Goal: Task Accomplishment & Management: Use online tool/utility

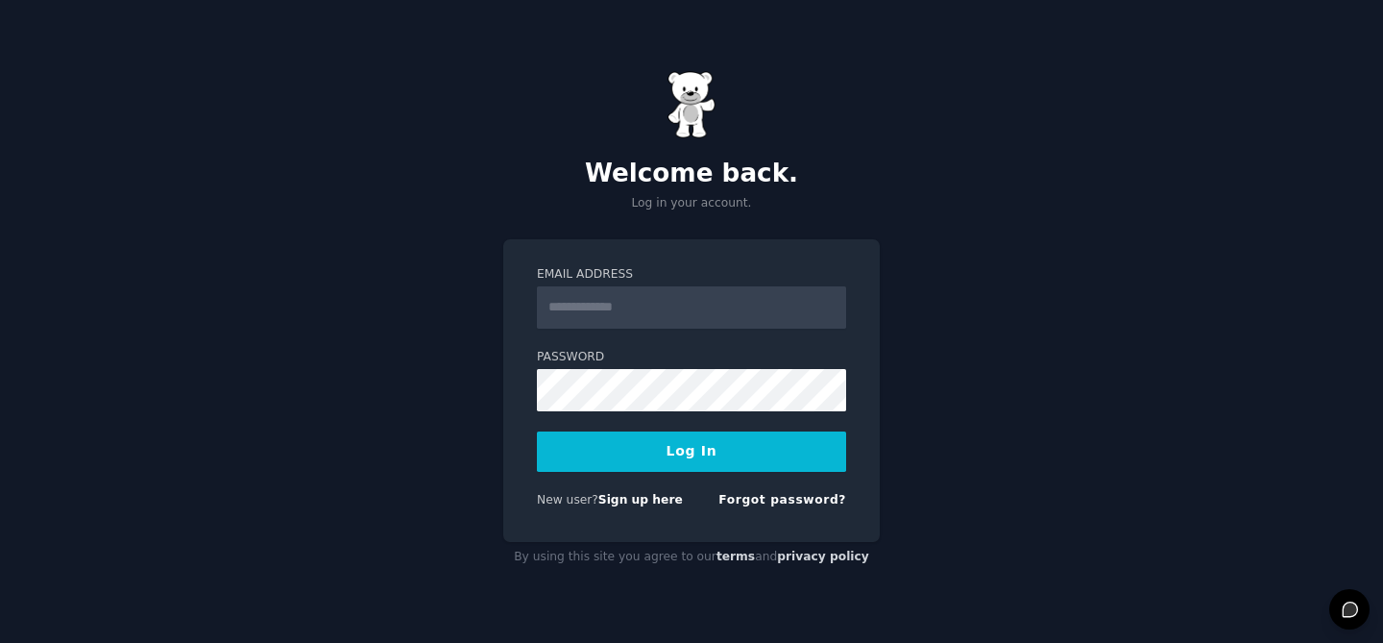
click at [0, 642] on com-1password-button at bounding box center [0, 643] width 0 height 0
type input "**********"
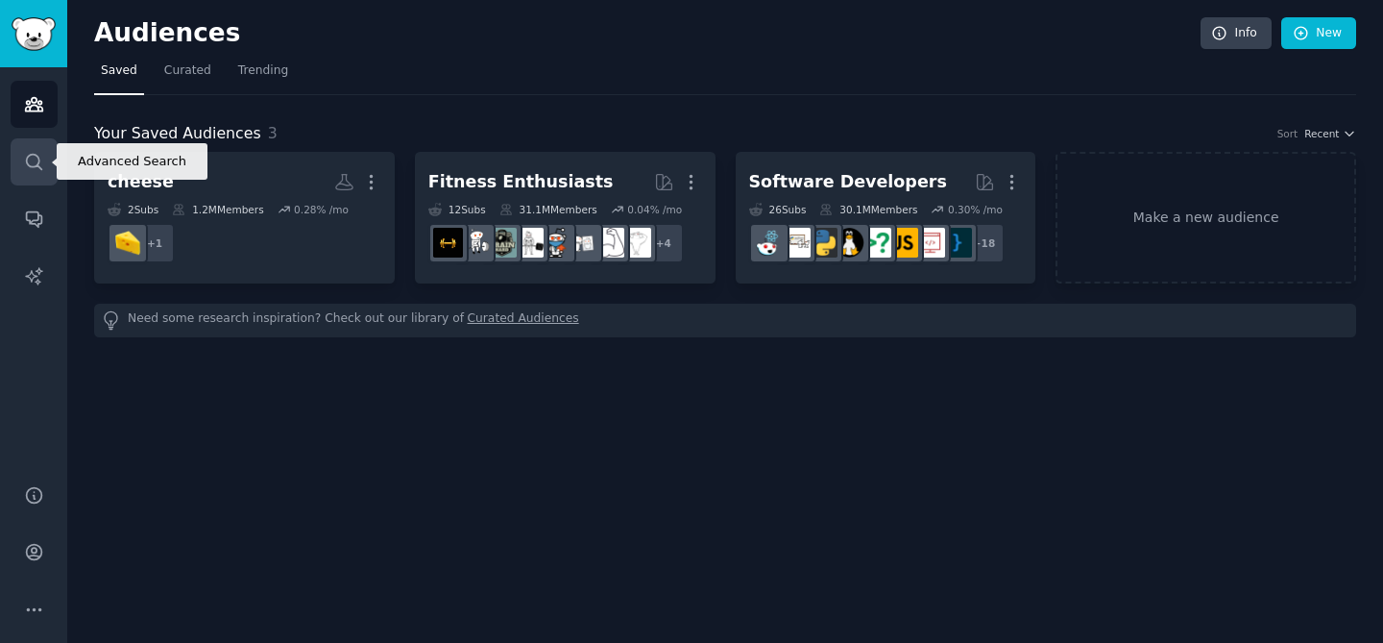
click at [24, 161] on icon "Sidebar" at bounding box center [34, 162] width 20 height 20
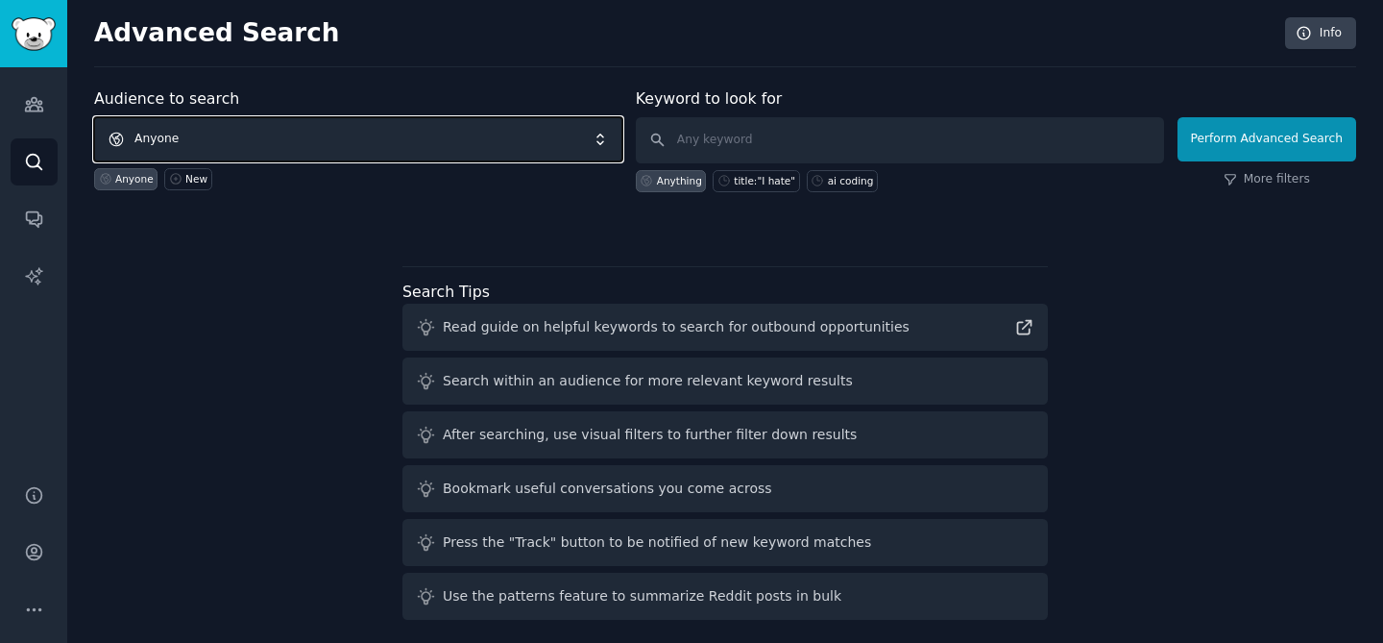
click at [235, 140] on span "Anyone" at bounding box center [358, 139] width 528 height 44
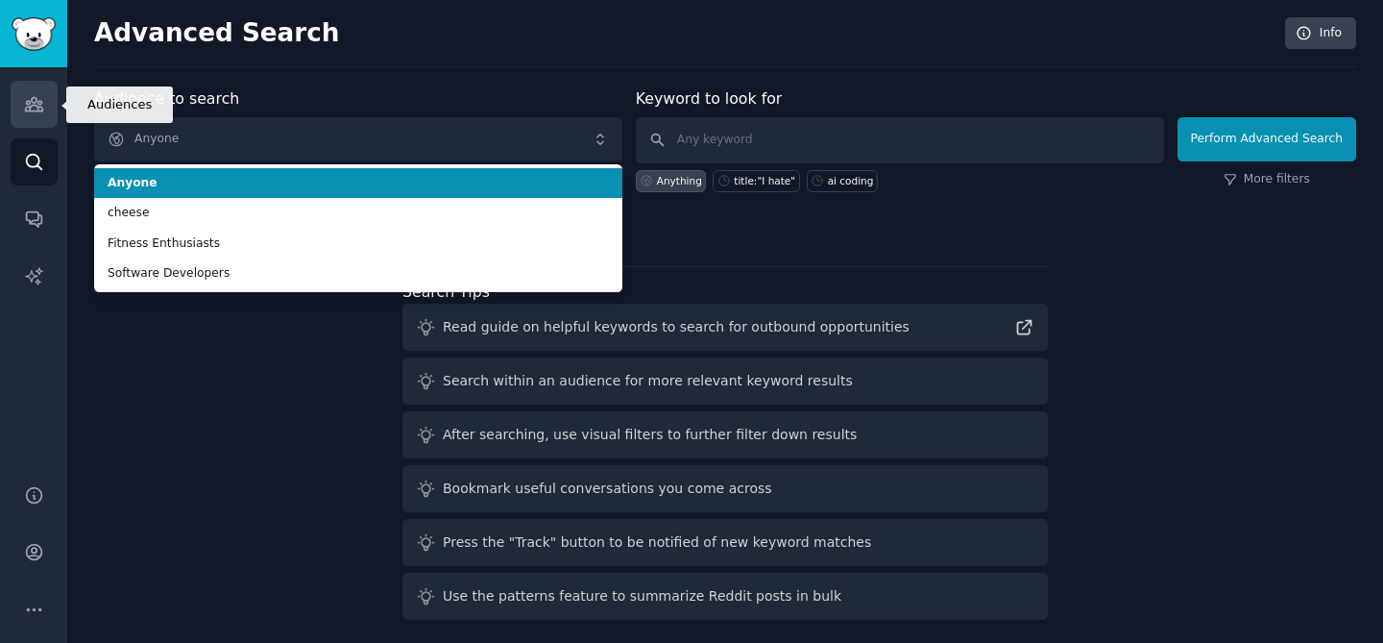
click at [36, 120] on link "Audiences" at bounding box center [34, 104] width 47 height 47
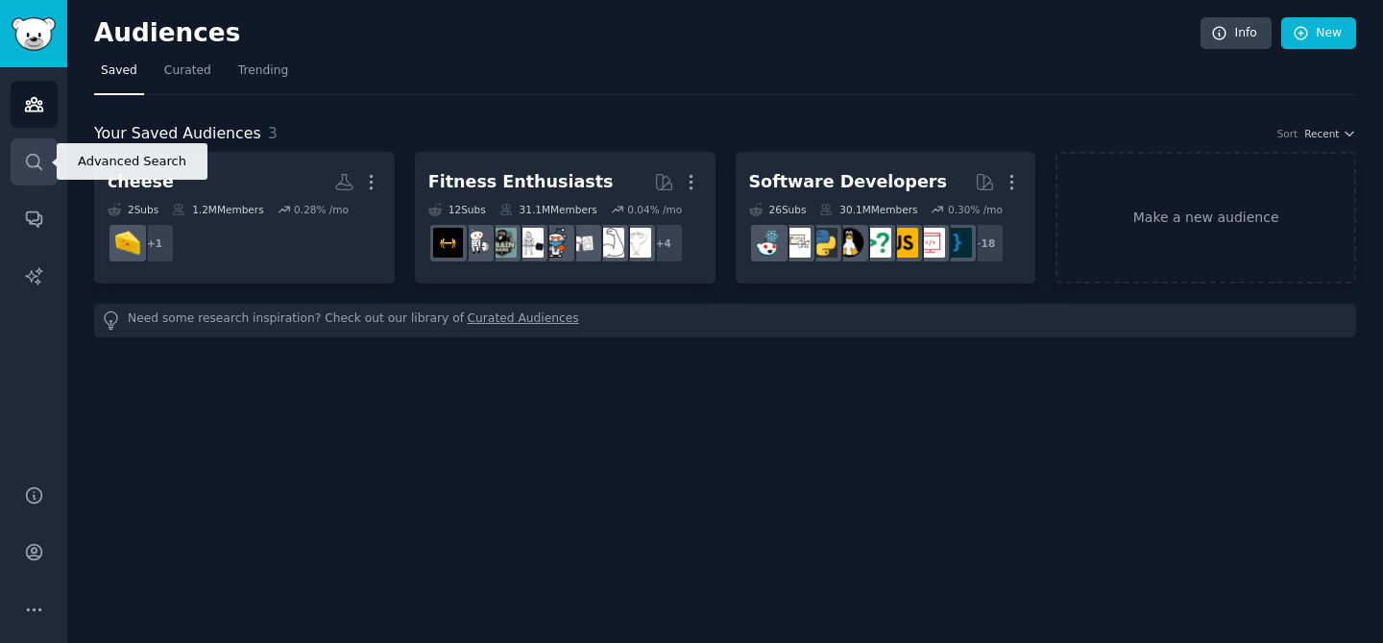
click at [39, 167] on icon "Sidebar" at bounding box center [33, 161] width 15 height 15
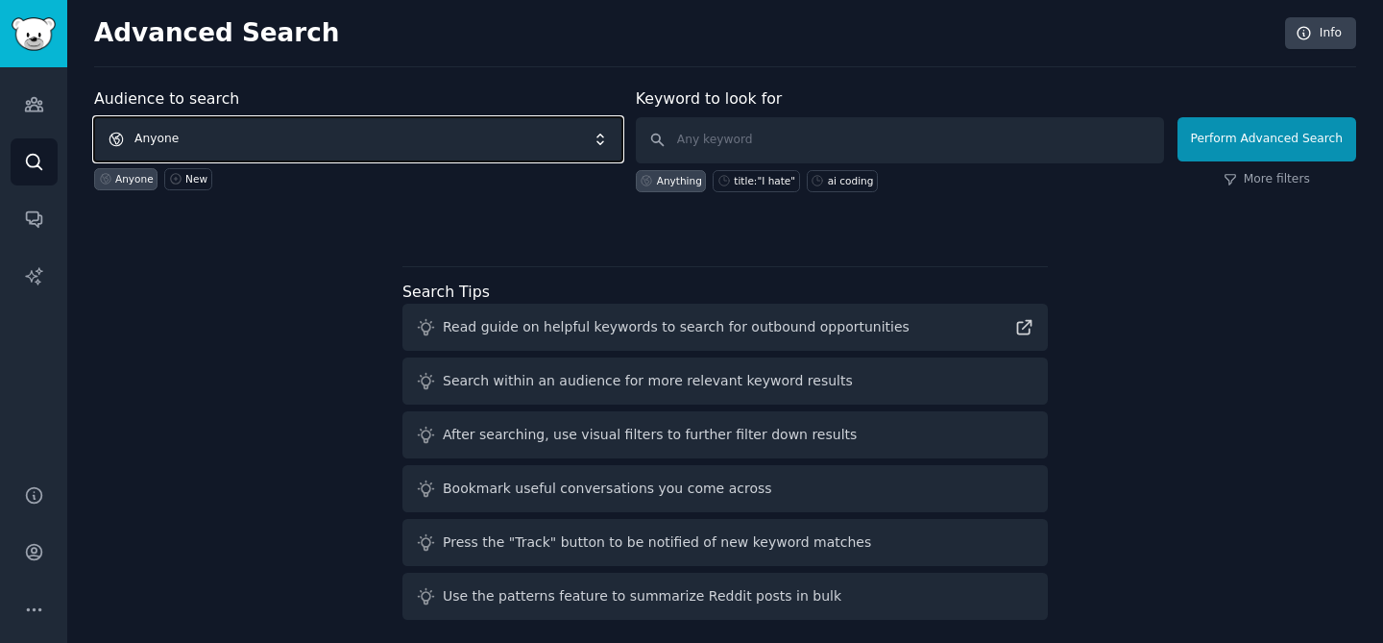
click at [382, 140] on span "Anyone" at bounding box center [358, 139] width 528 height 44
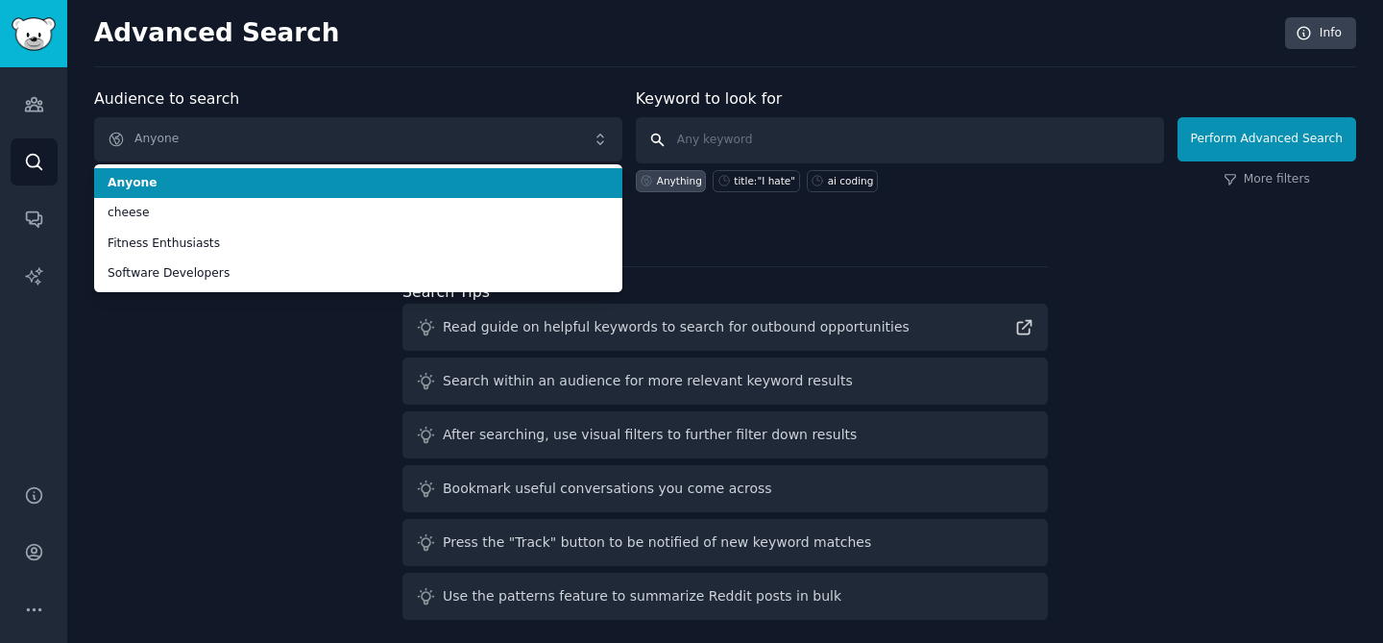
click at [761, 134] on input "text" at bounding box center [900, 140] width 528 height 46
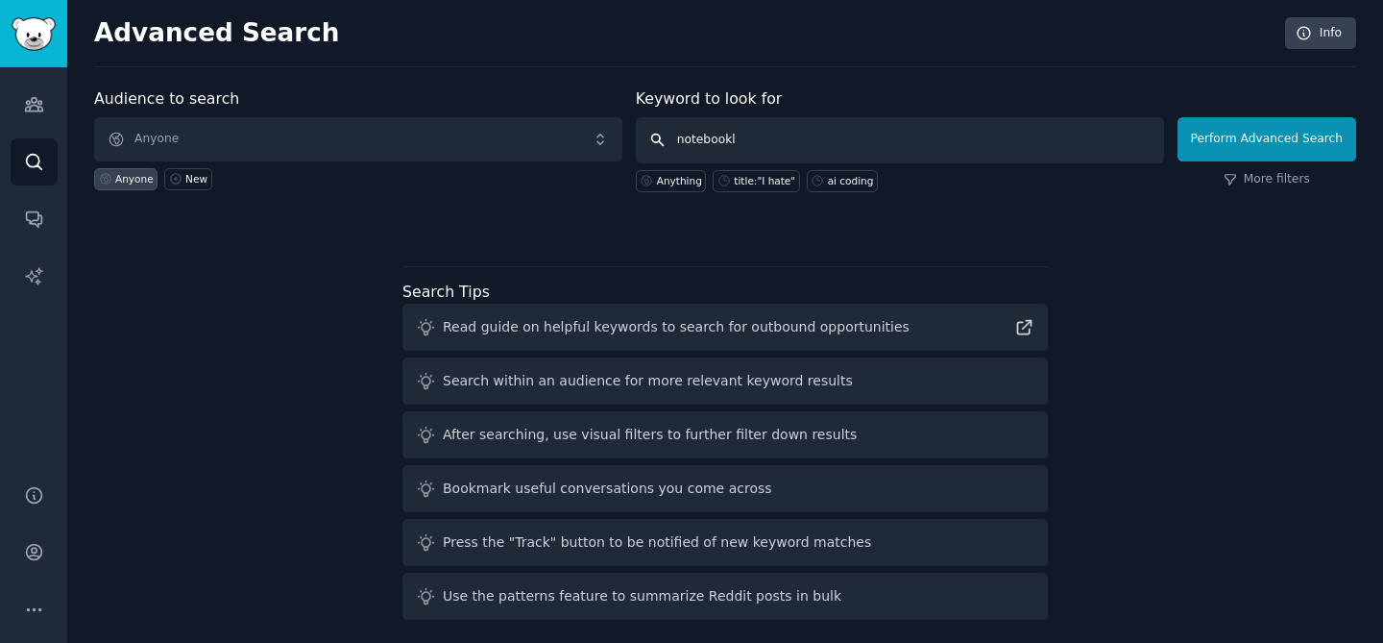
type input "notebooklm"
click button "Perform Advanced Search" at bounding box center [1267, 139] width 179 height 44
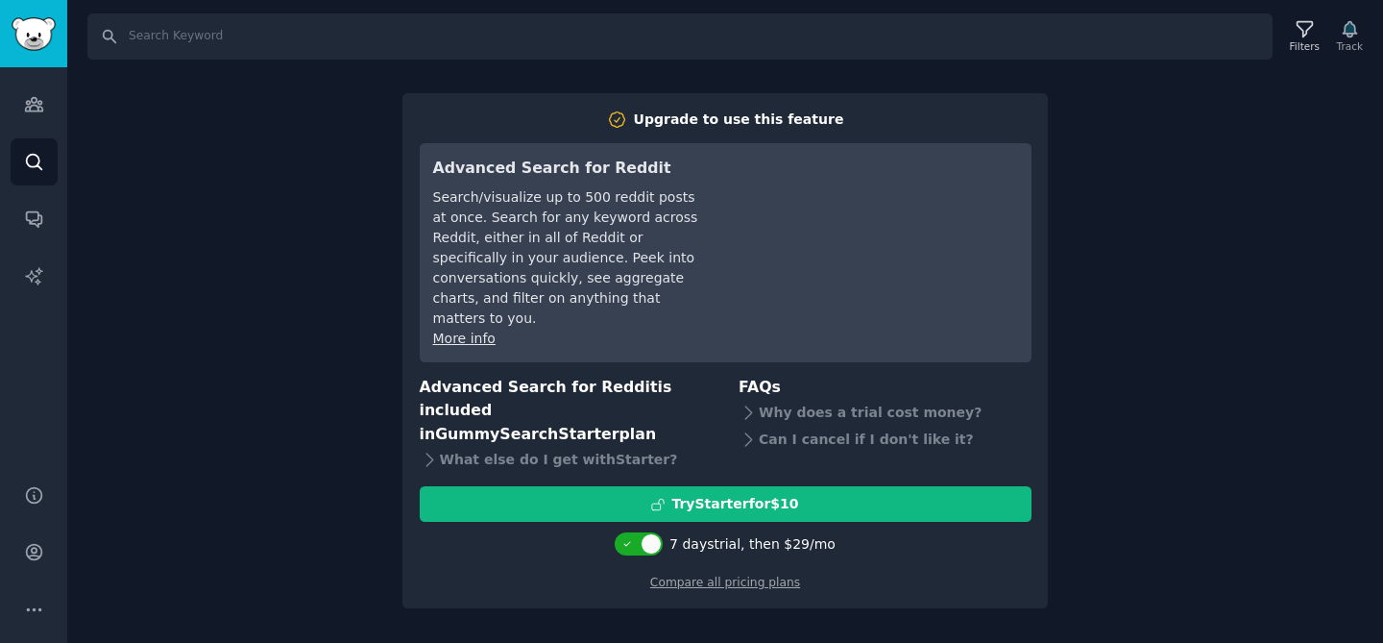
click at [238, 188] on div "Search Filters Track Upgrade to use this feature Advanced Search for Reddit Sea…" at bounding box center [725, 321] width 1316 height 643
click at [49, 104] on link "Audiences" at bounding box center [34, 104] width 47 height 47
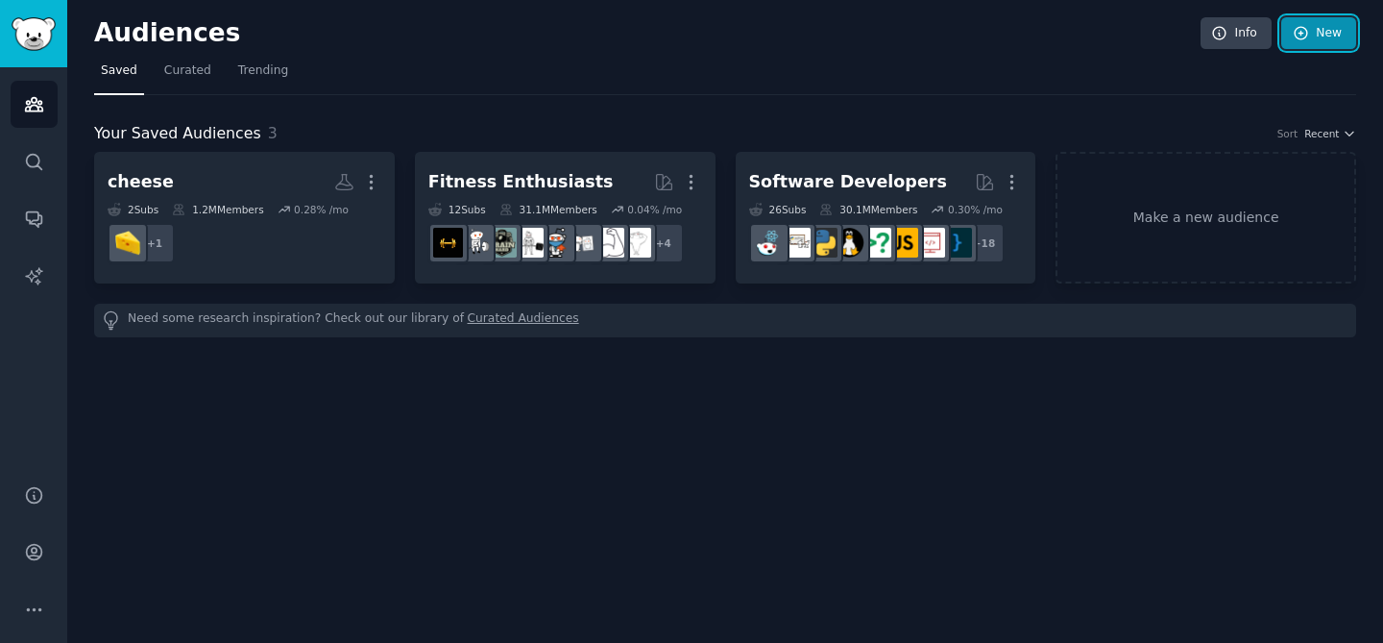
click at [1298, 25] on icon at bounding box center [1301, 33] width 17 height 17
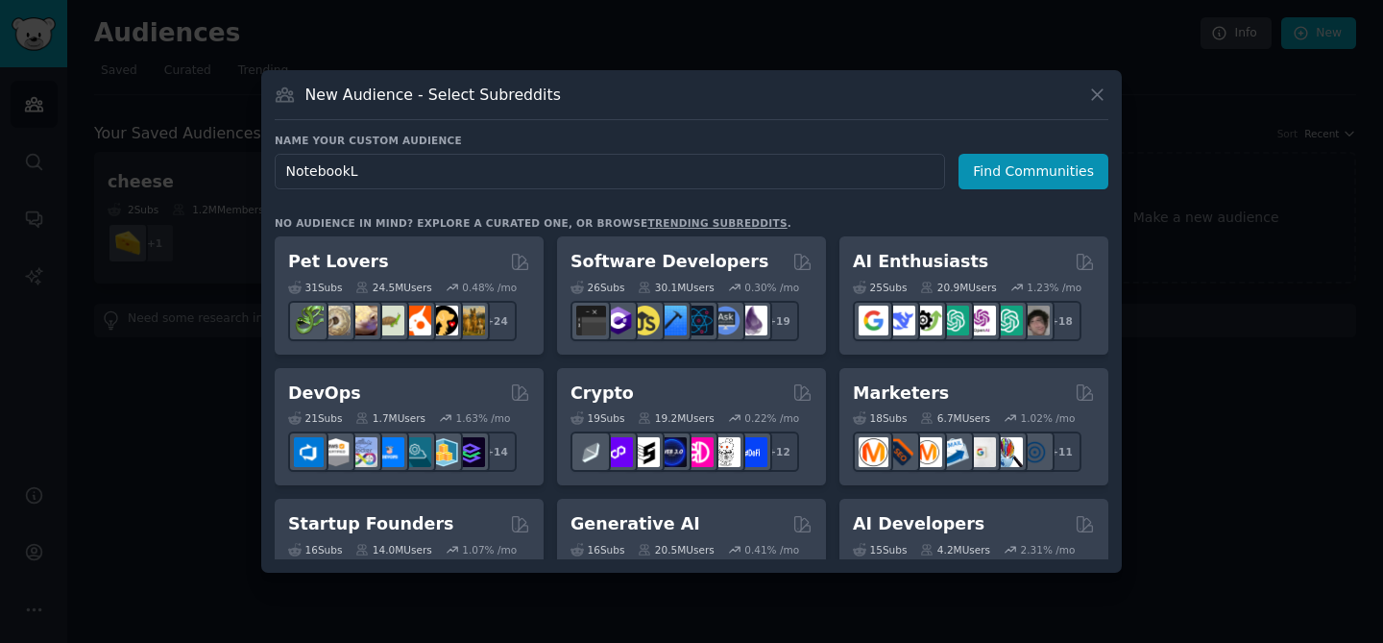
type input "NotebookLM"
click button "Find Communities" at bounding box center [1034, 172] width 150 height 36
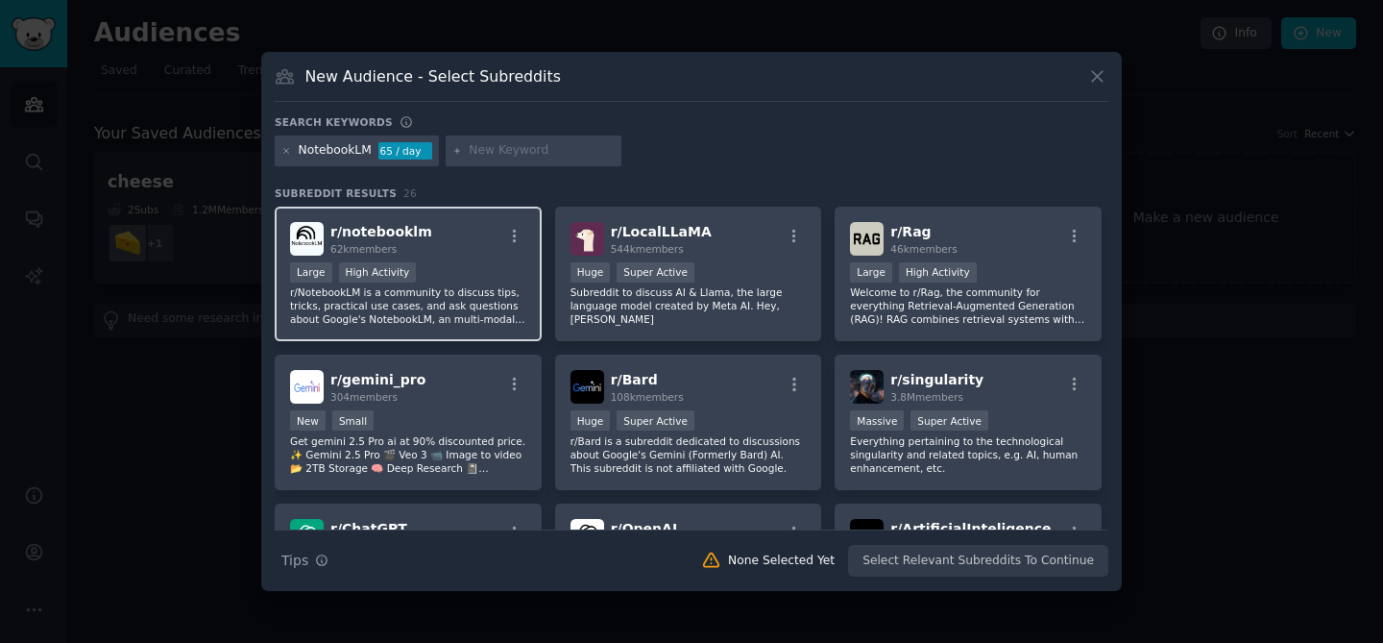
click at [427, 240] on div "r/ notebooklm 62k members" at bounding box center [408, 239] width 236 height 34
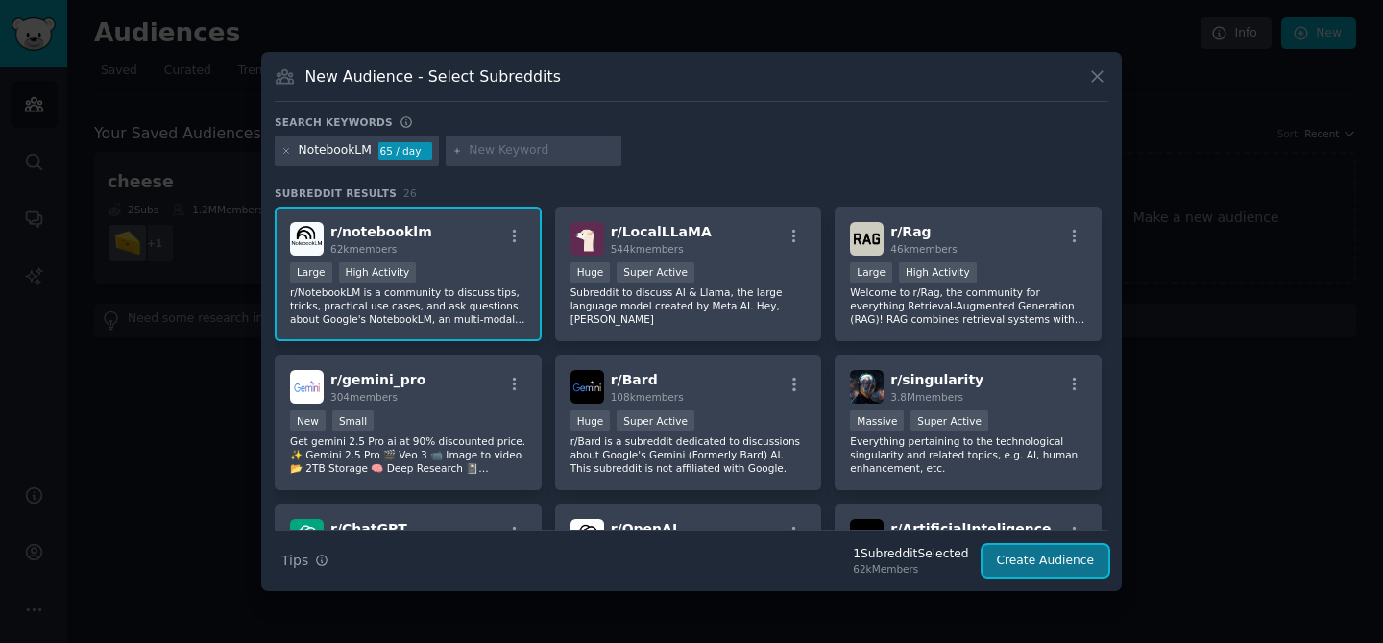
click at [1072, 556] on button "Create Audience" at bounding box center [1046, 561] width 127 height 33
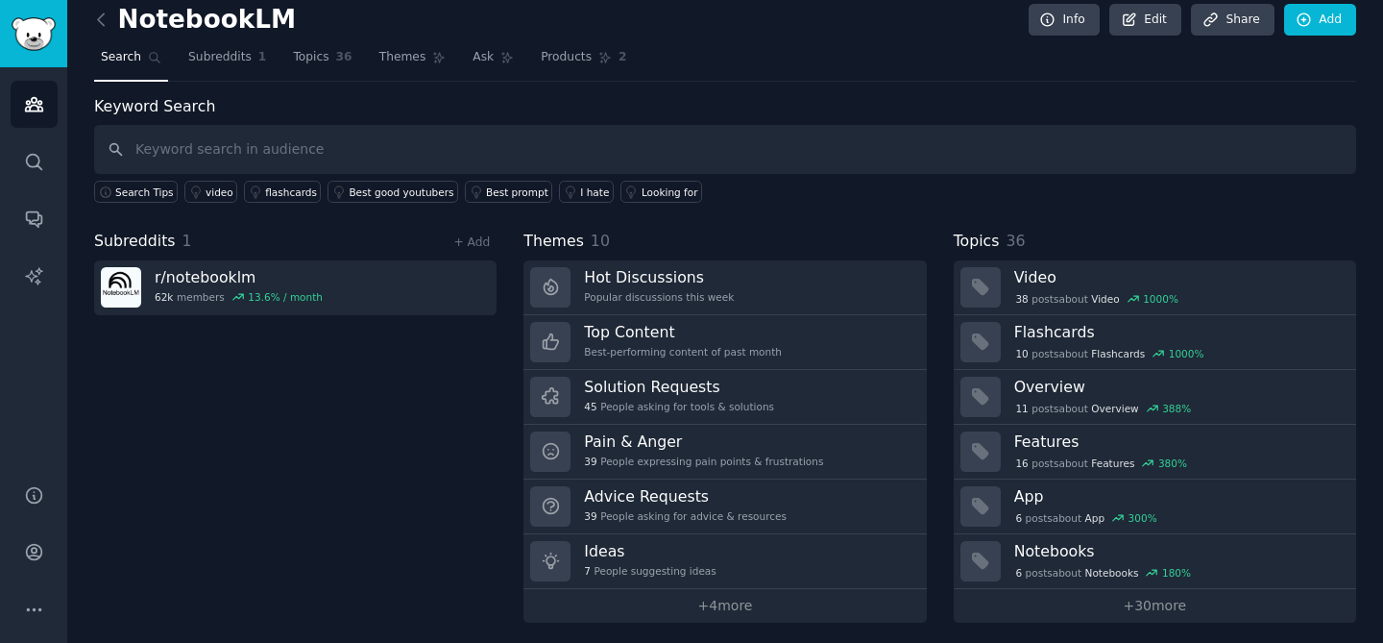
scroll to position [19, 0]
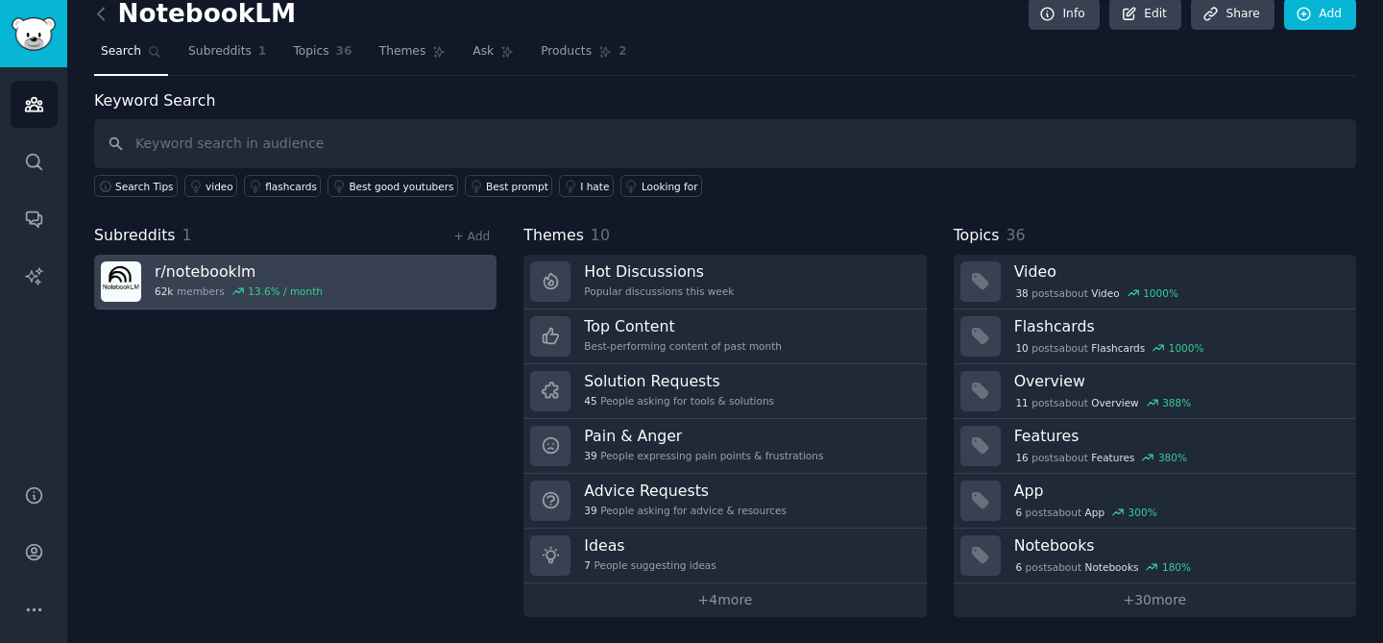
click at [191, 265] on h3 "r/ notebooklm" at bounding box center [239, 271] width 168 height 20
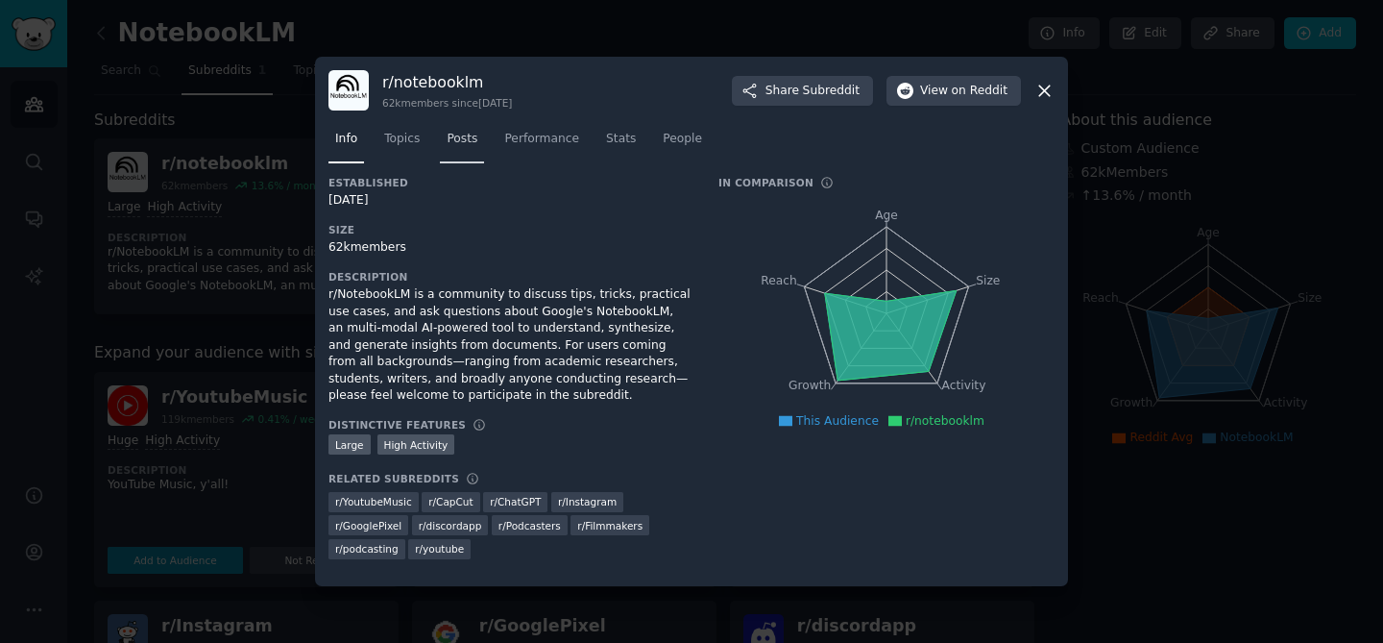
click at [459, 136] on span "Posts" at bounding box center [462, 139] width 31 height 17
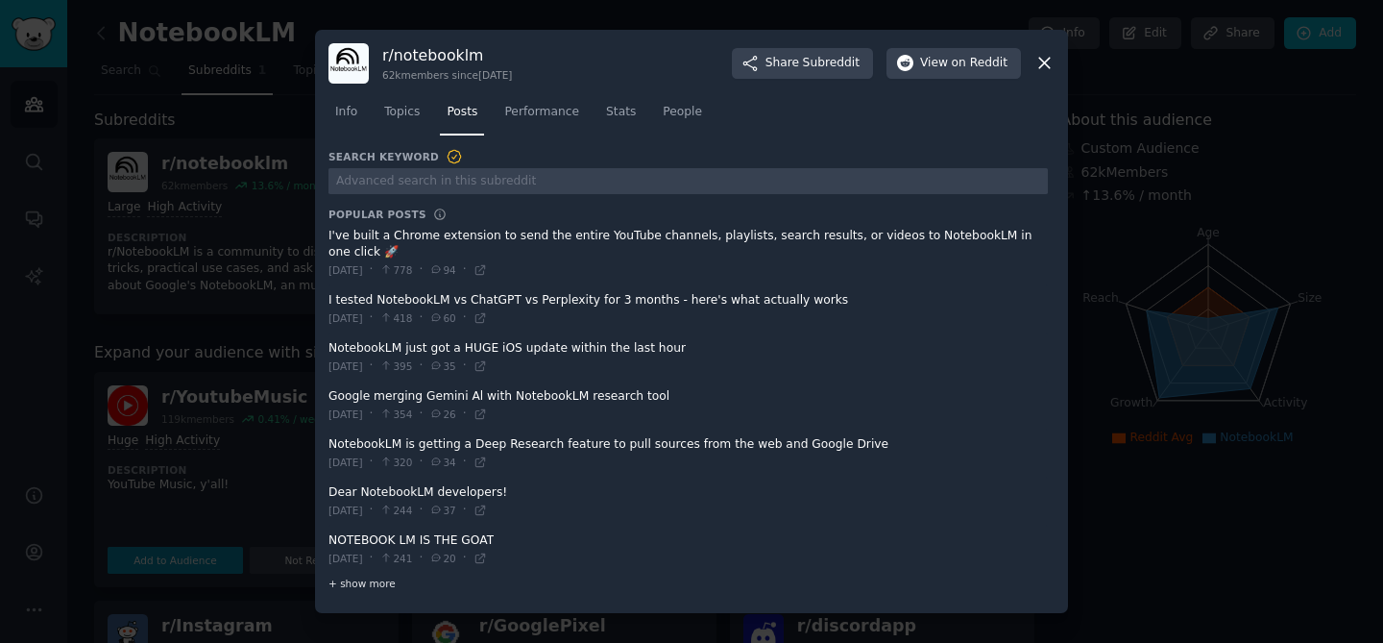
click at [370, 582] on span "+ show more" at bounding box center [362, 582] width 67 height 13
